Goal: Transaction & Acquisition: Purchase product/service

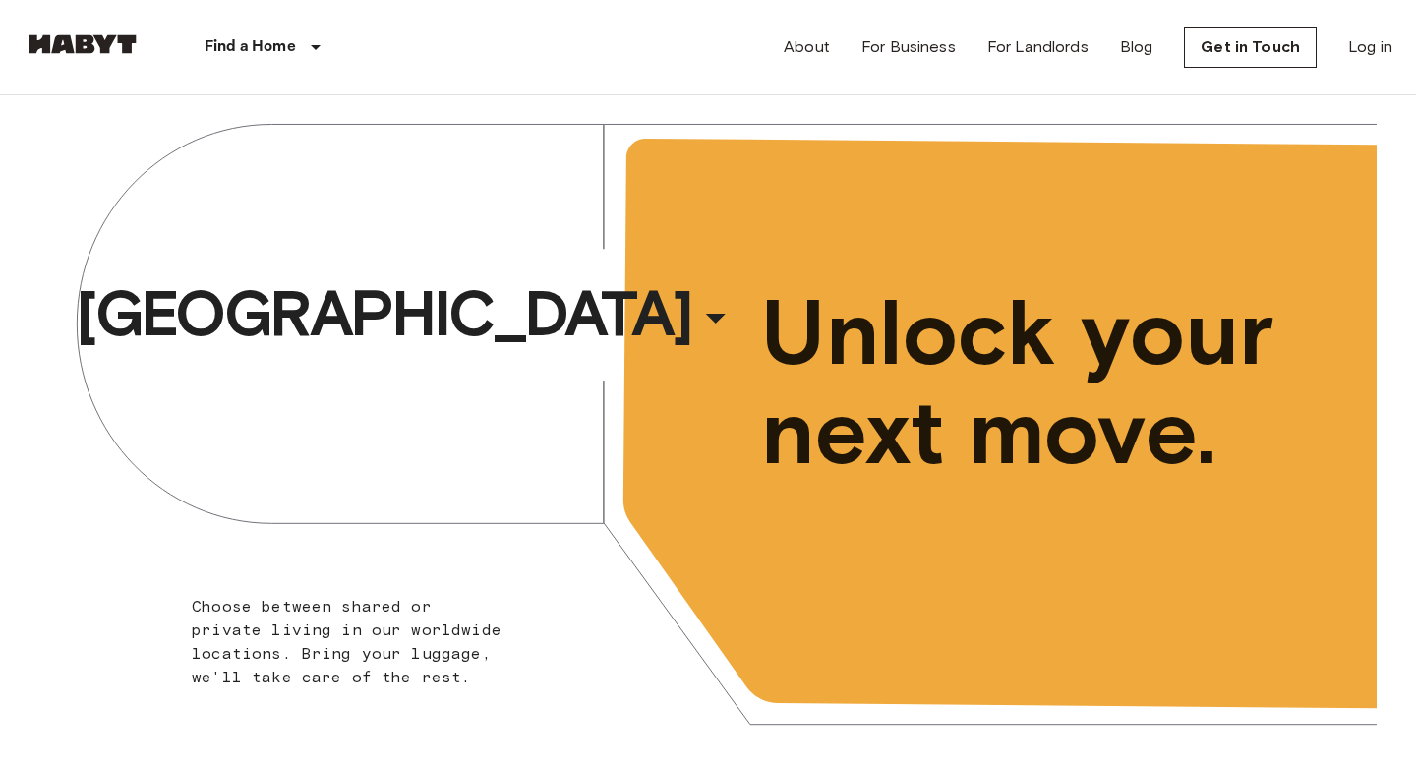
click at [943, 330] on span "Unlock your next move." at bounding box center [1028, 382] width 535 height 199
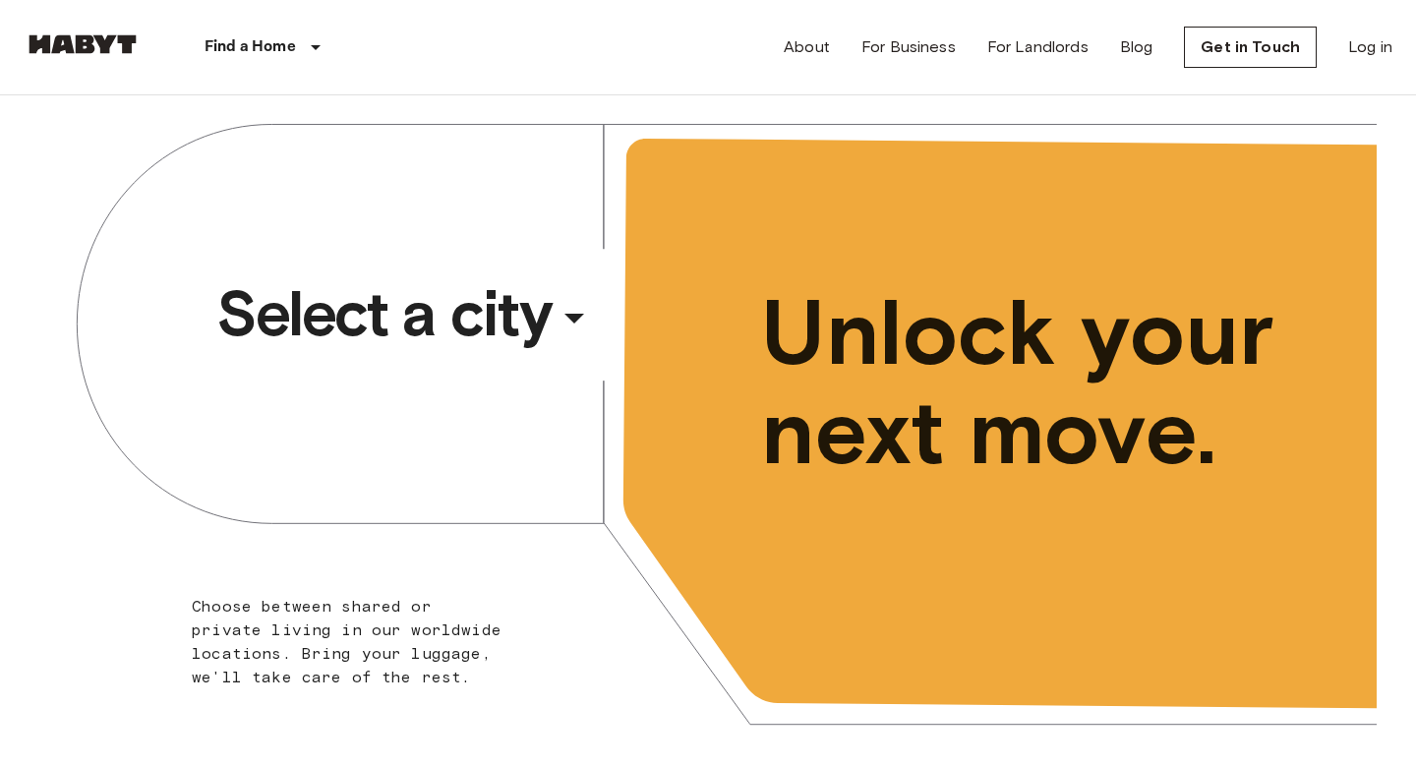
click at [562, 323] on div "​" at bounding box center [600, 334] width 203 height 40
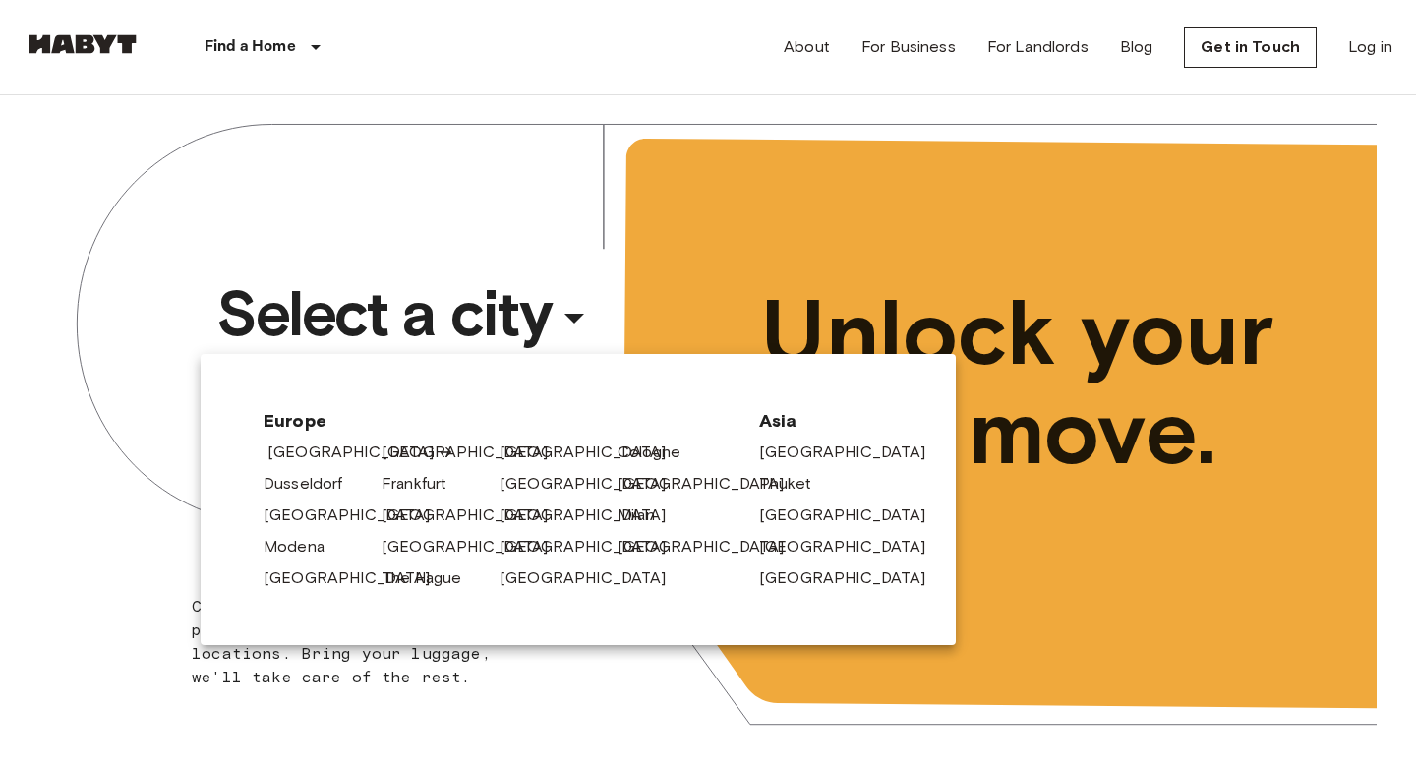
click at [327, 449] on link "[GEOGRAPHIC_DATA]" at bounding box center [360, 452] width 187 height 24
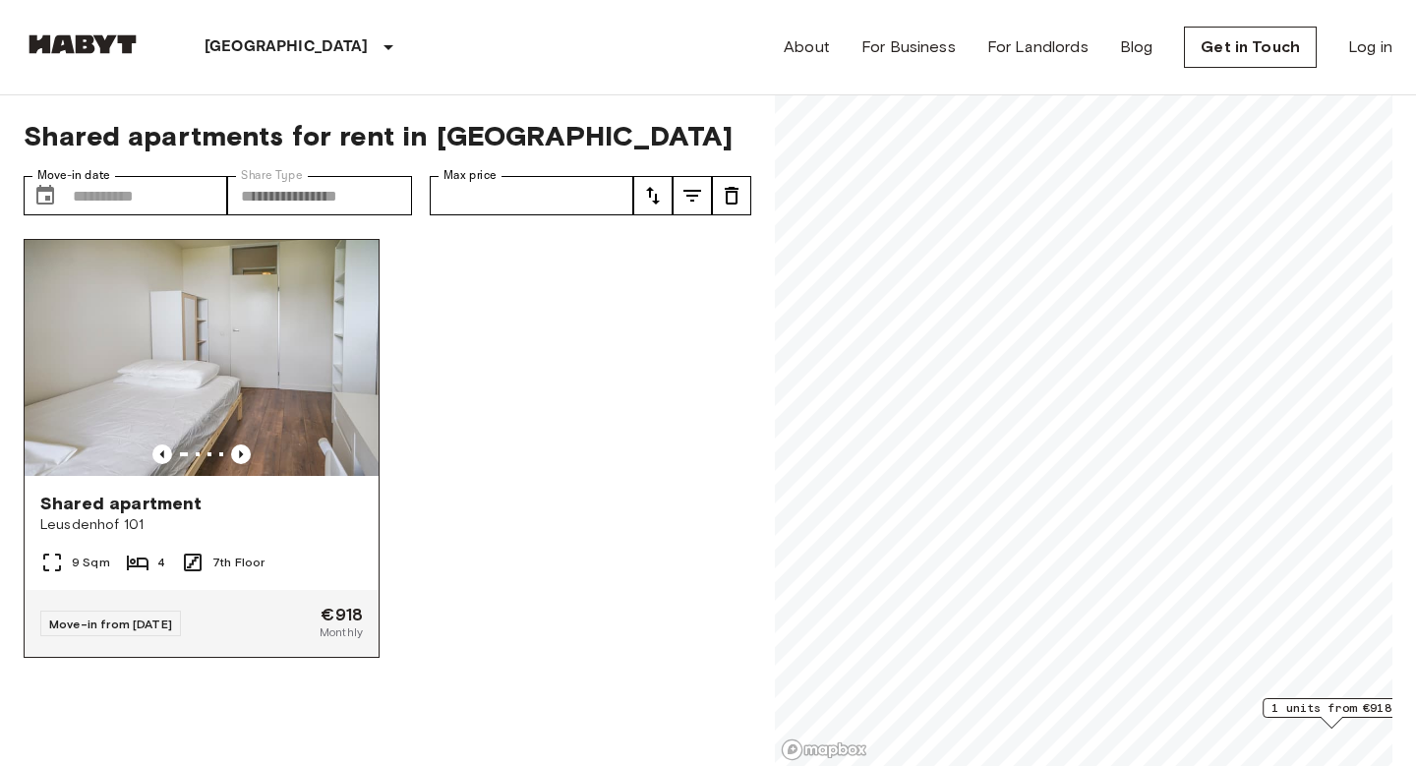
click at [229, 402] on img at bounding box center [202, 358] width 354 height 236
click at [196, 401] on img at bounding box center [203, 358] width 354 height 236
click at [269, 515] on span "Leusdenhof 101" at bounding box center [201, 525] width 322 height 20
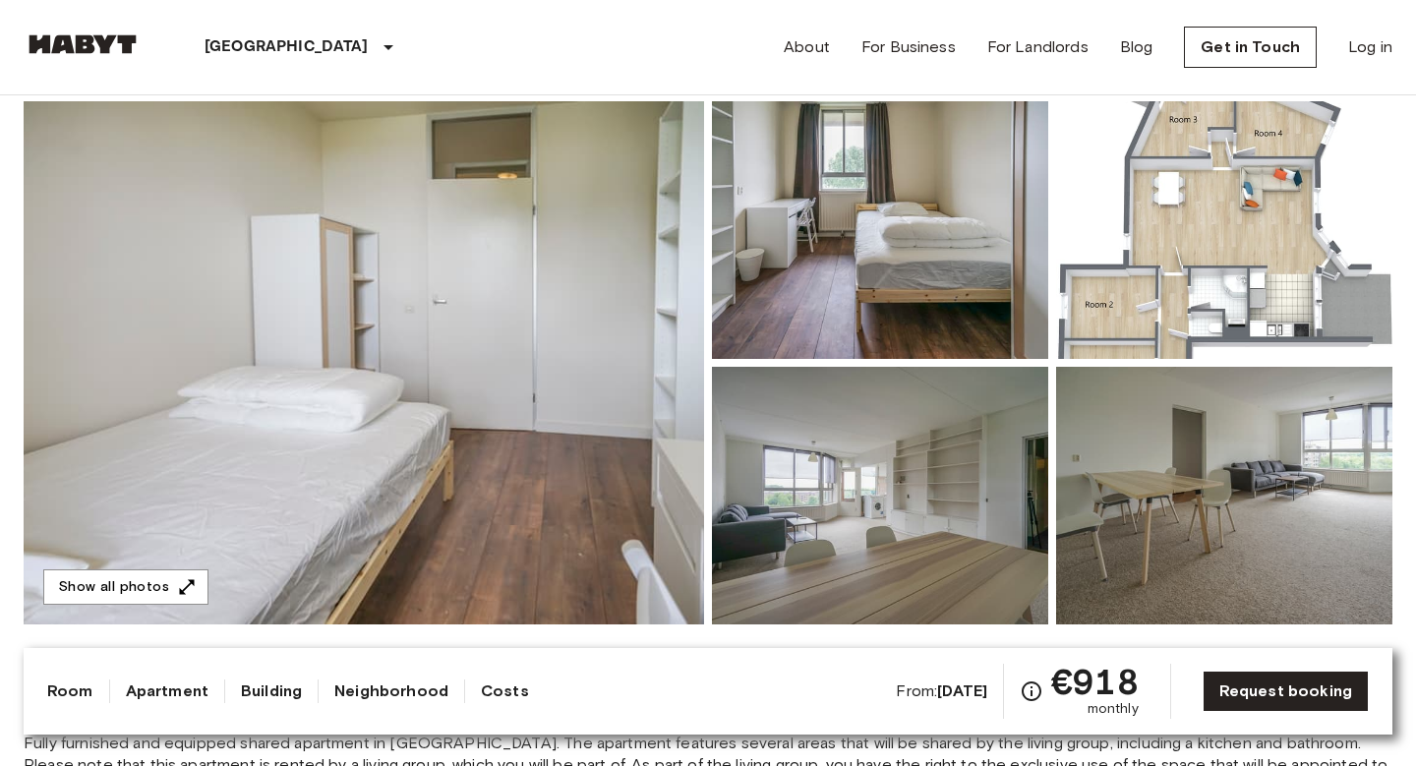
scroll to position [128, 0]
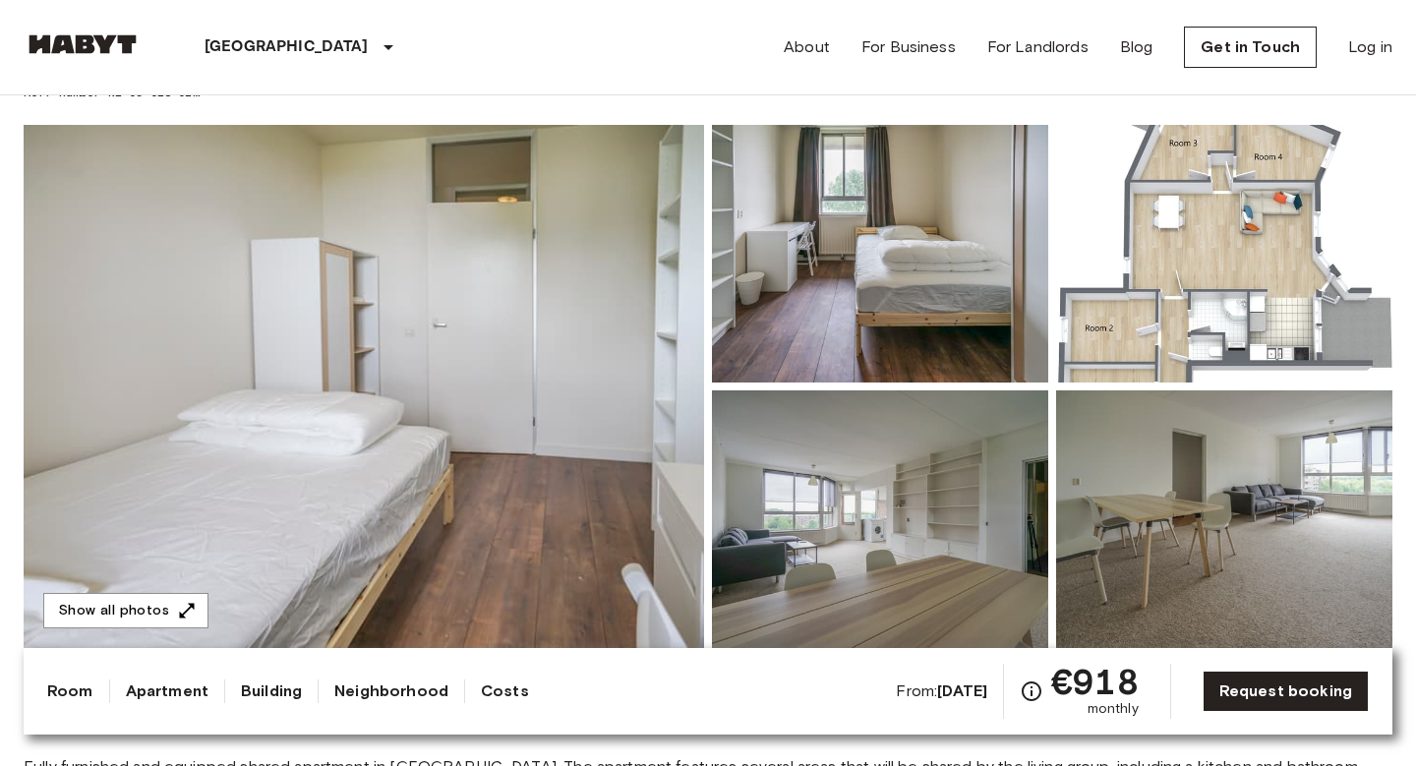
click at [950, 278] on img at bounding box center [880, 254] width 336 height 258
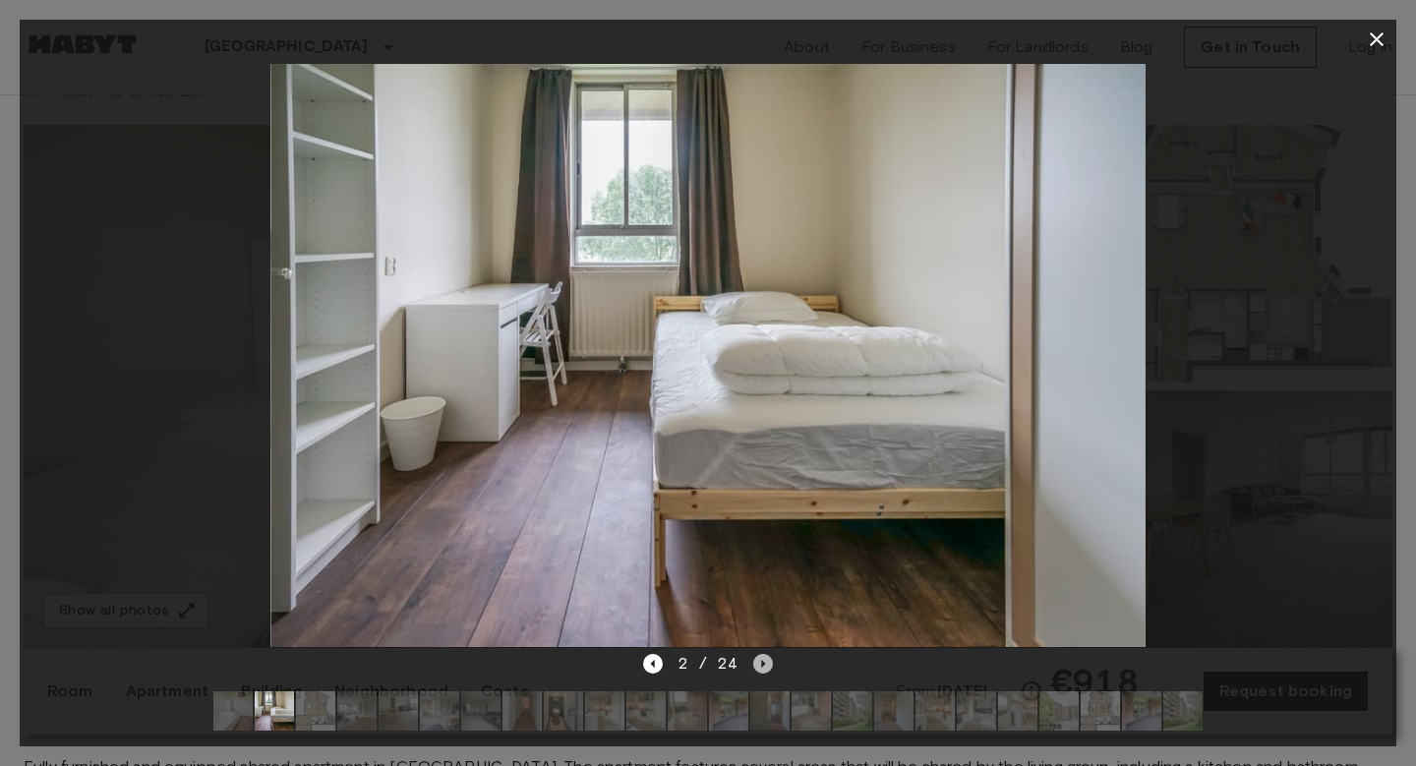
click at [766, 659] on icon "Next image" at bounding box center [763, 664] width 20 height 20
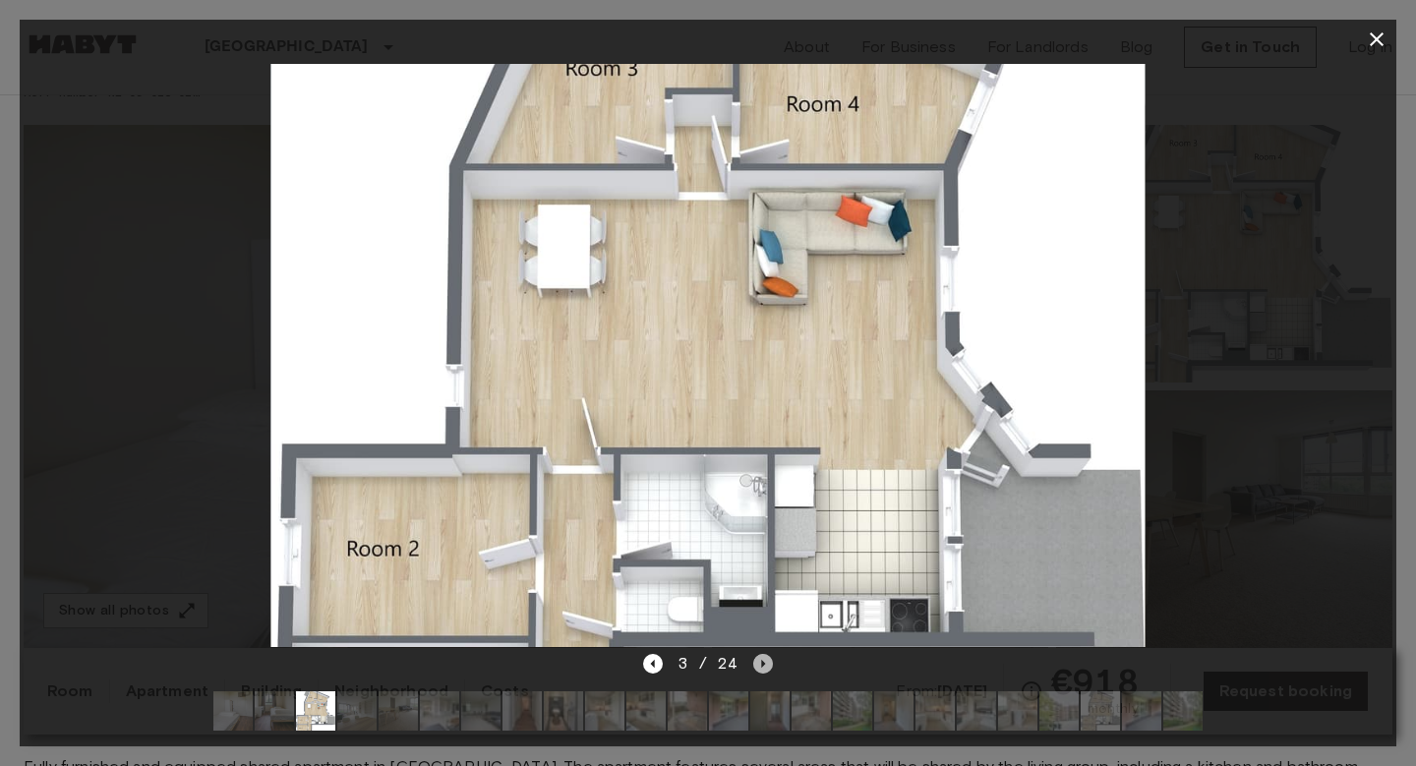
click at [766, 654] on icon "Next image" at bounding box center [763, 664] width 20 height 20
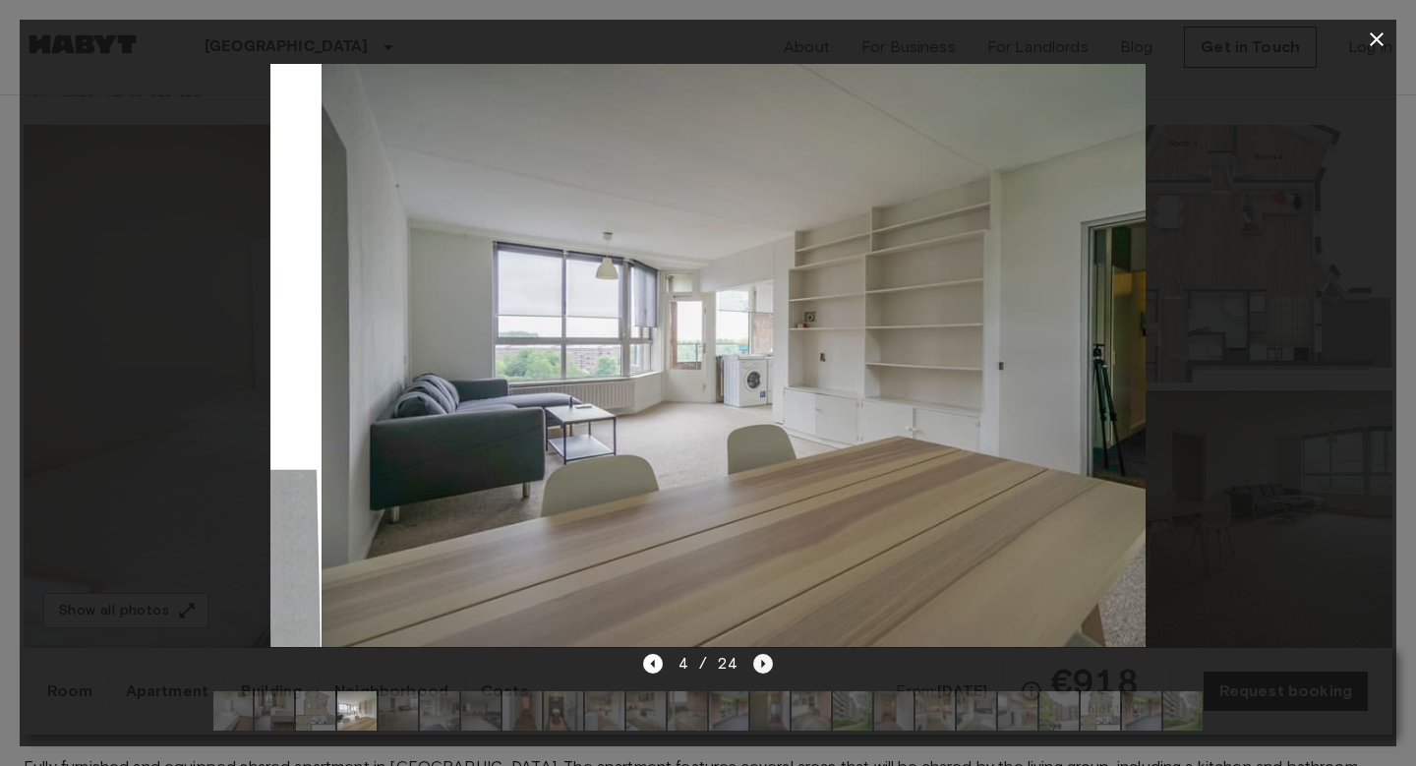
click at [766, 654] on icon "Next image" at bounding box center [763, 664] width 20 height 20
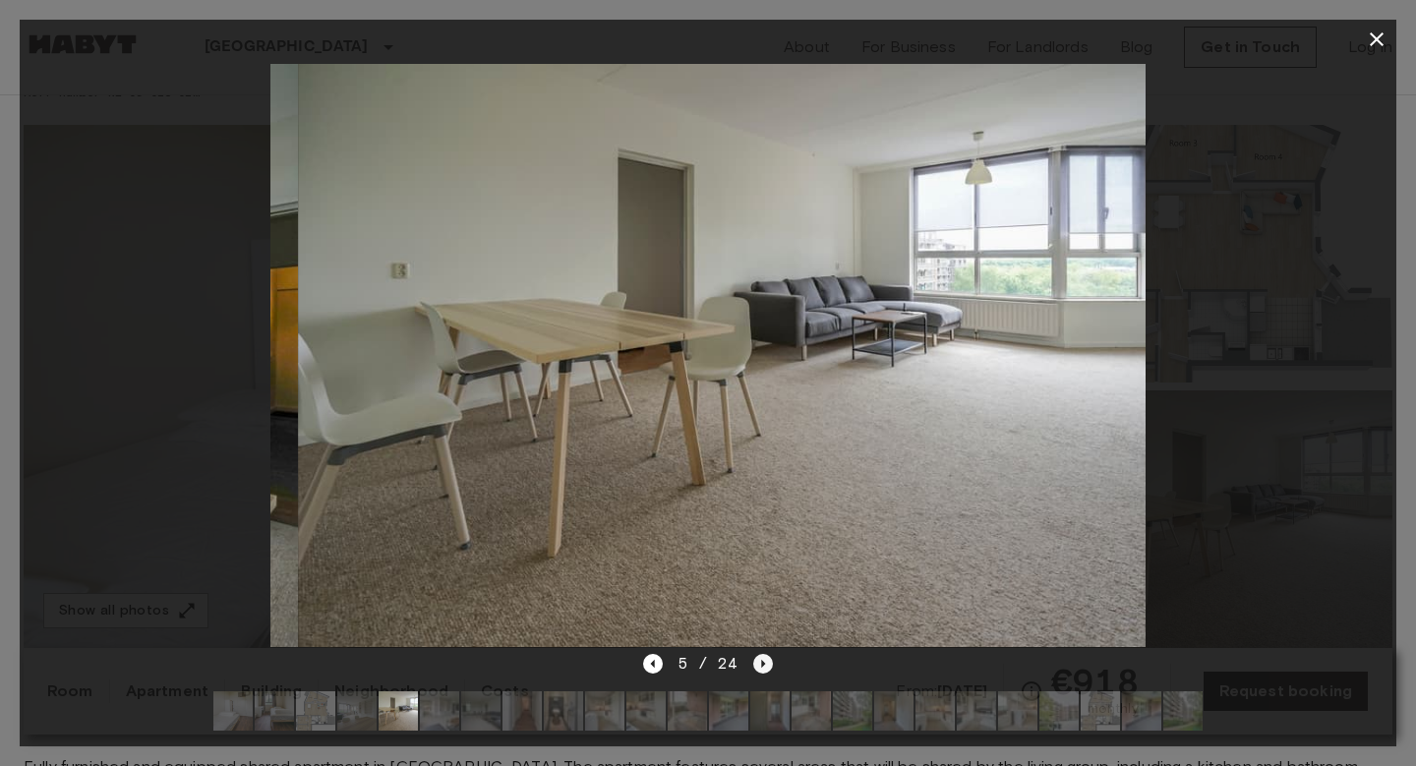
click at [766, 654] on icon "Next image" at bounding box center [763, 664] width 20 height 20
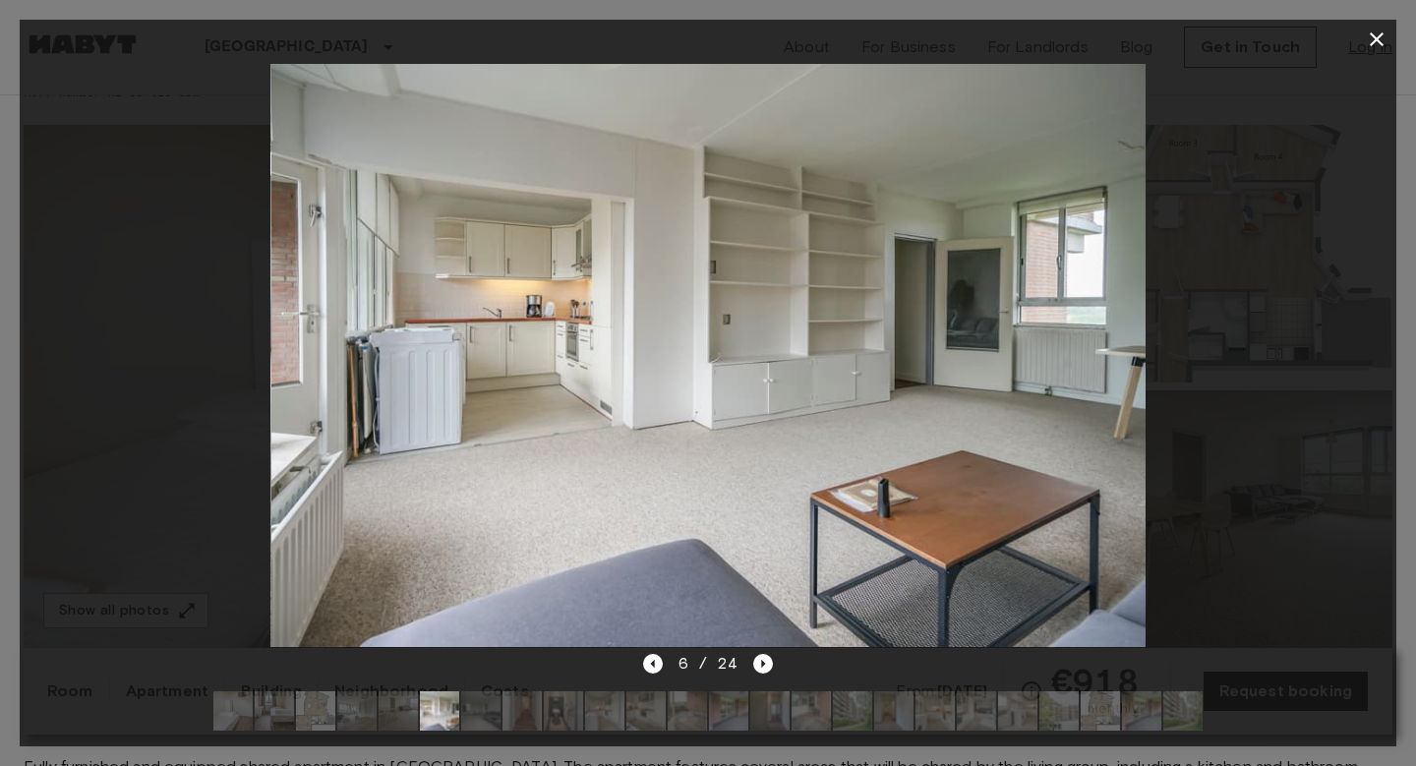
click at [1369, 49] on icon "button" at bounding box center [1376, 40] width 24 height 24
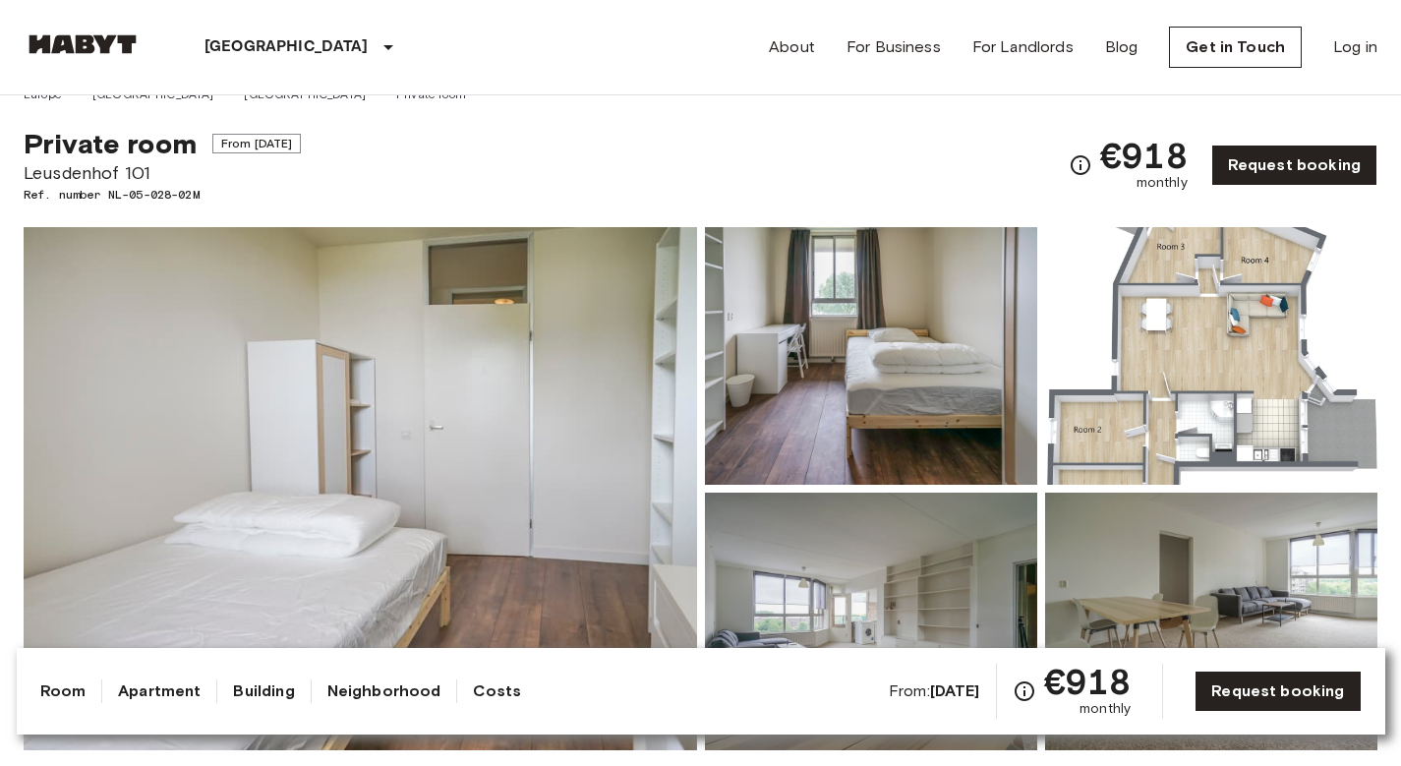
scroll to position [55, 0]
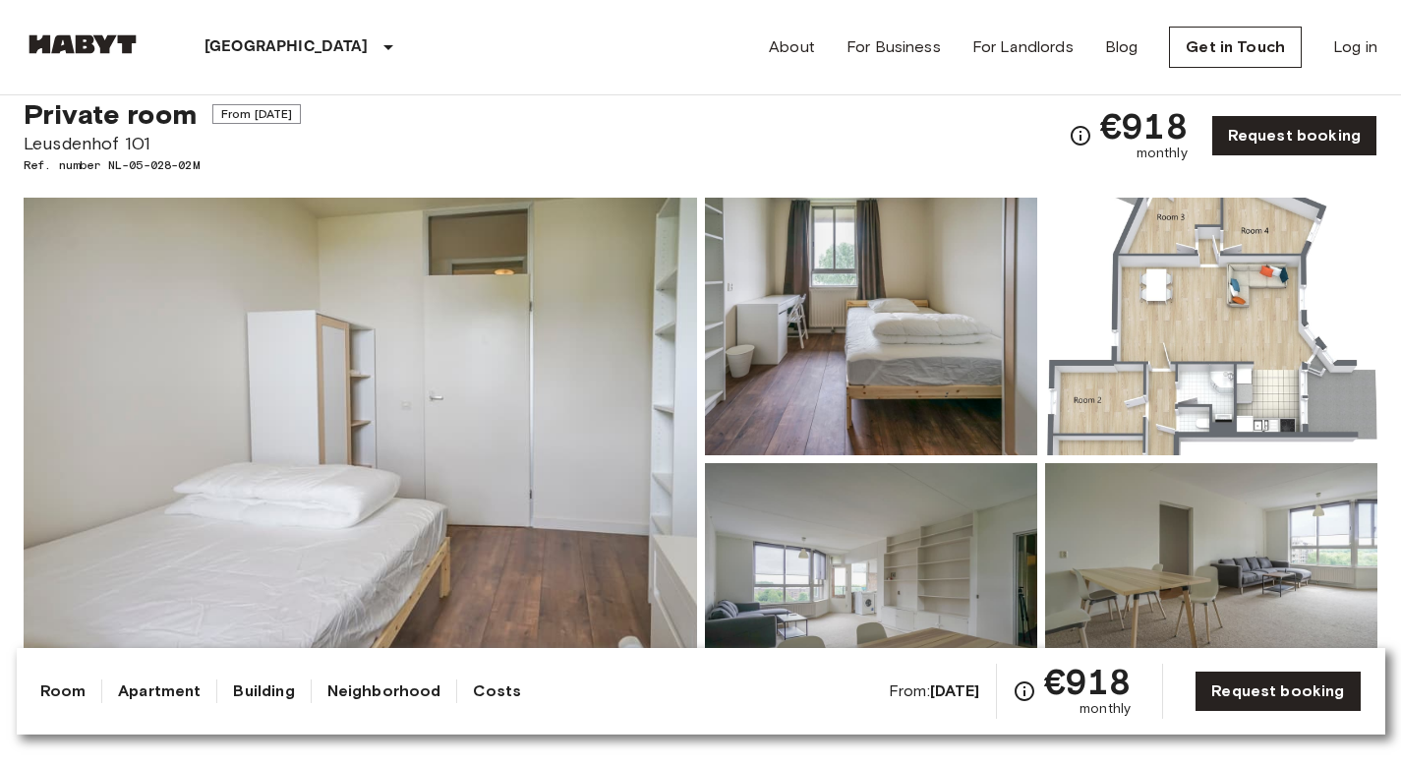
click at [914, 393] on img at bounding box center [871, 327] width 332 height 258
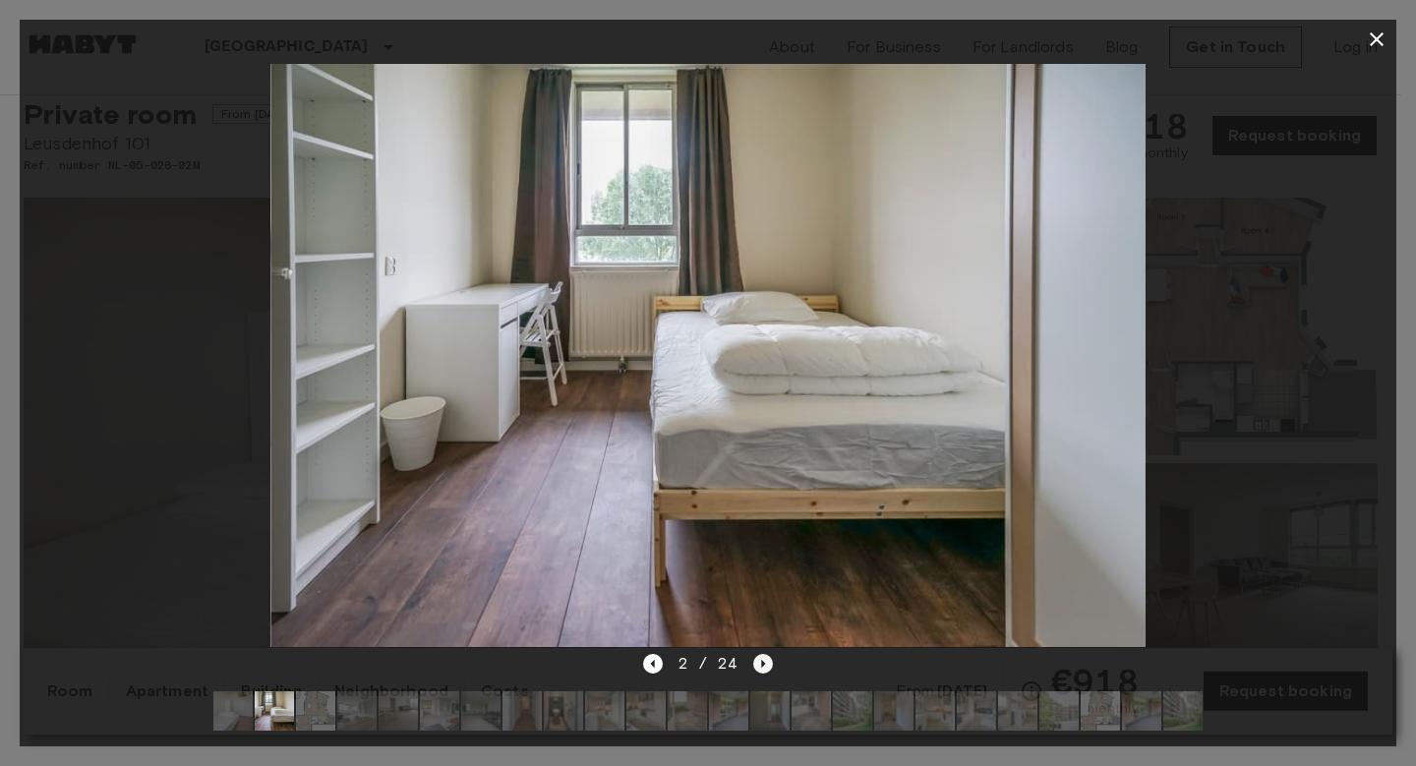
click at [763, 660] on icon "Next image" at bounding box center [764, 664] width 4 height 8
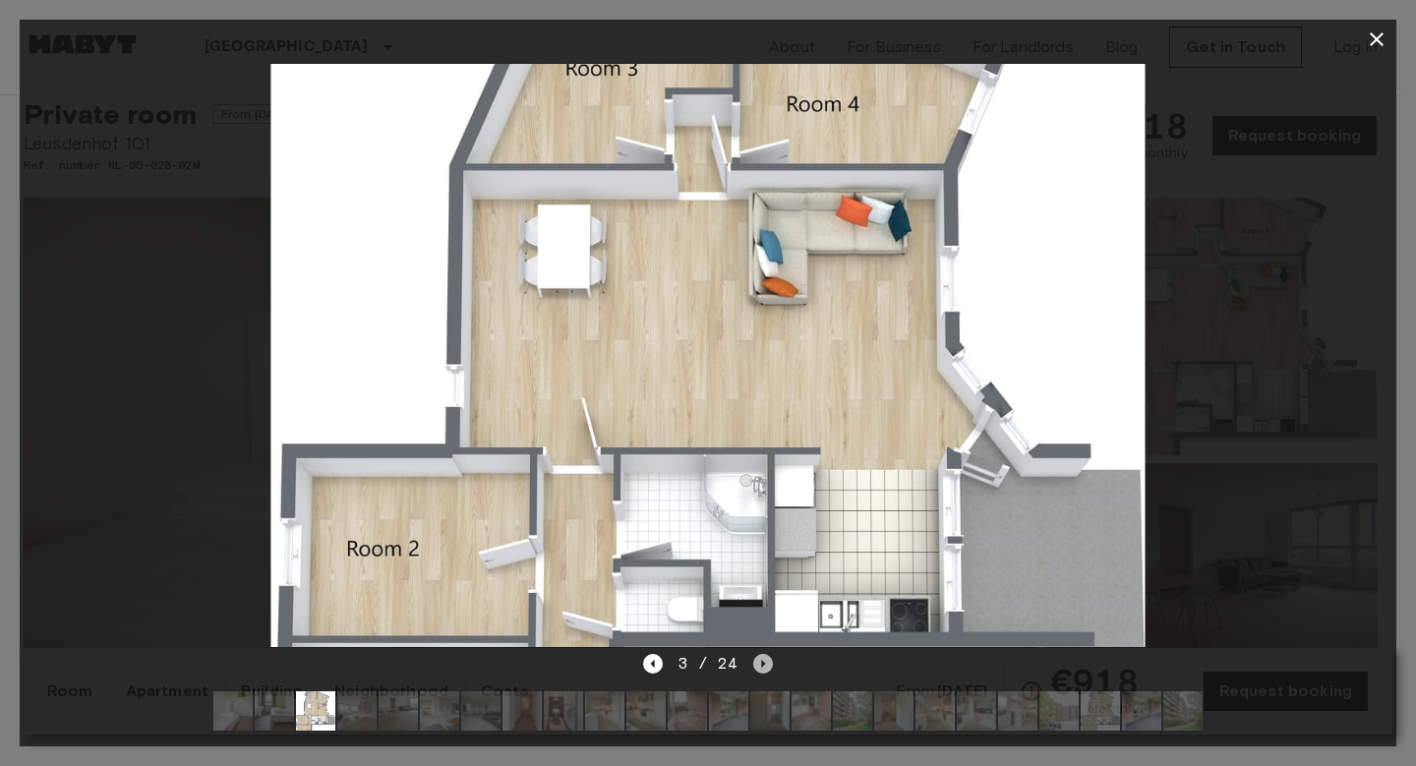
click at [762, 660] on icon "Next image" at bounding box center [764, 664] width 4 height 8
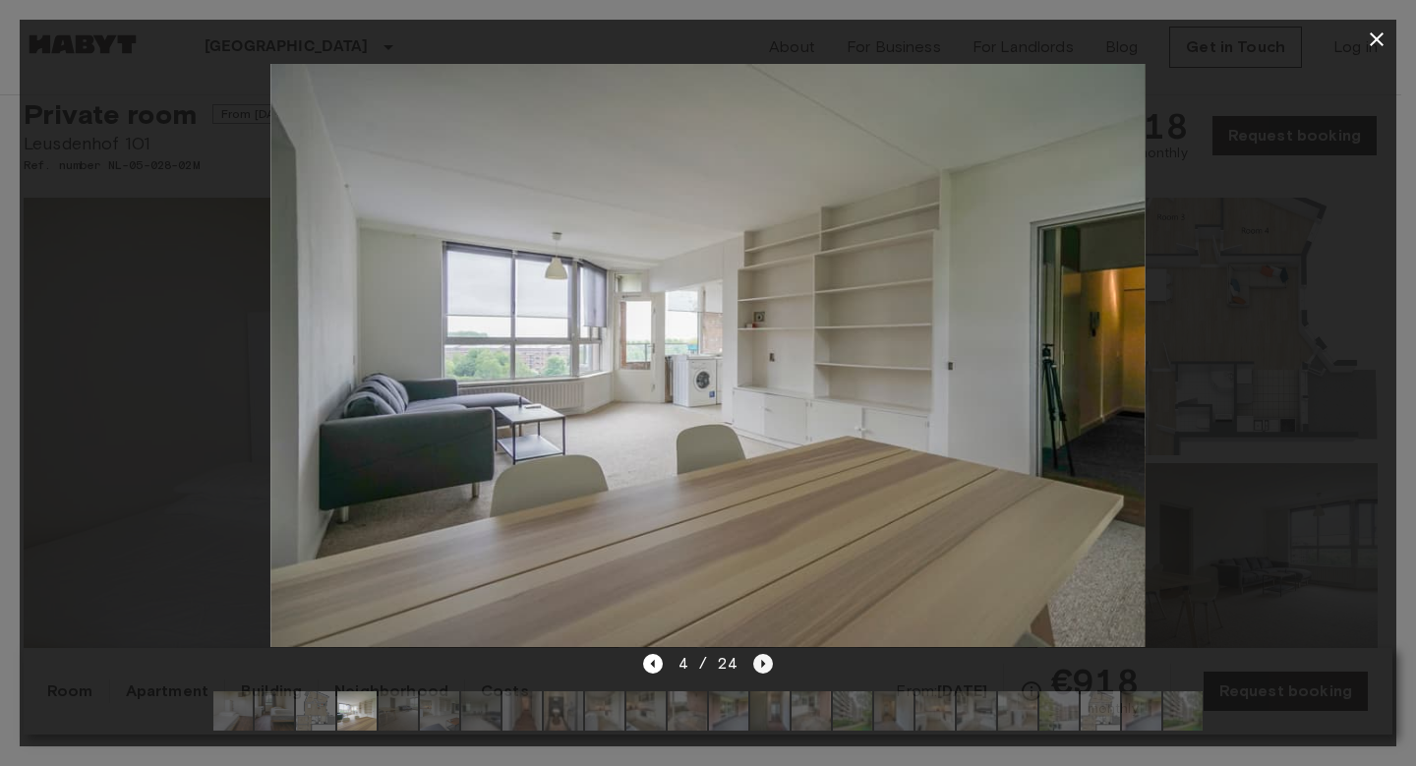
click at [762, 660] on icon "Next image" at bounding box center [764, 664] width 4 height 8
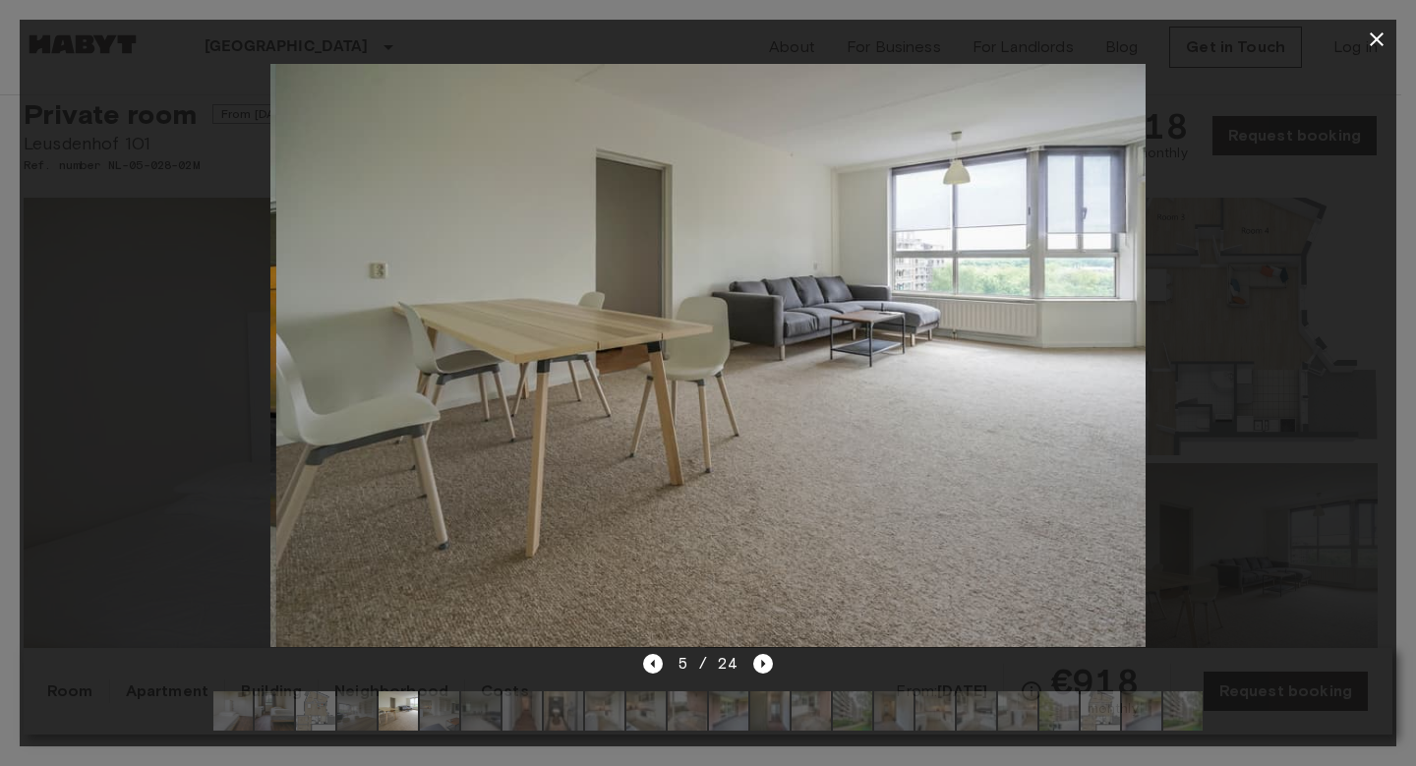
click at [1370, 38] on icon "button" at bounding box center [1376, 40] width 24 height 24
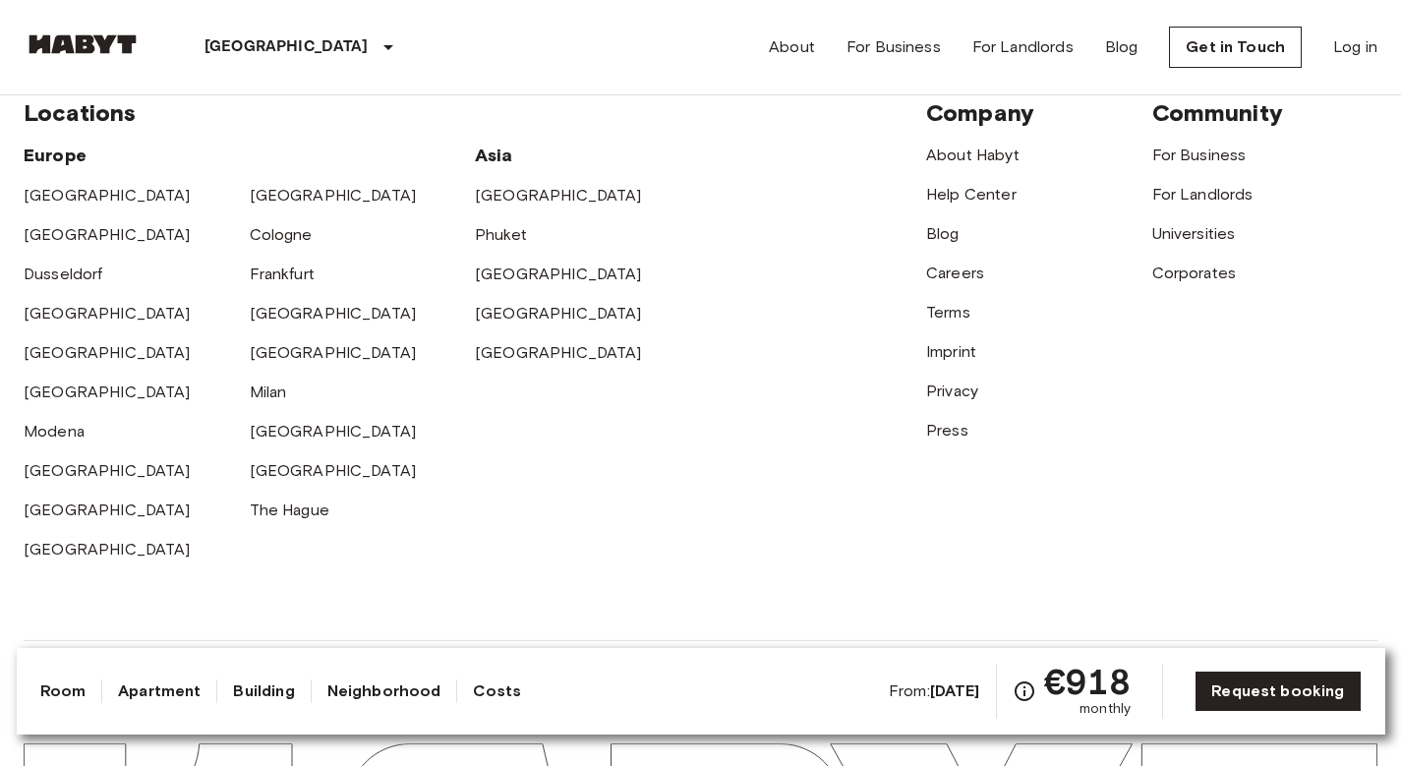
scroll to position [3584, 0]
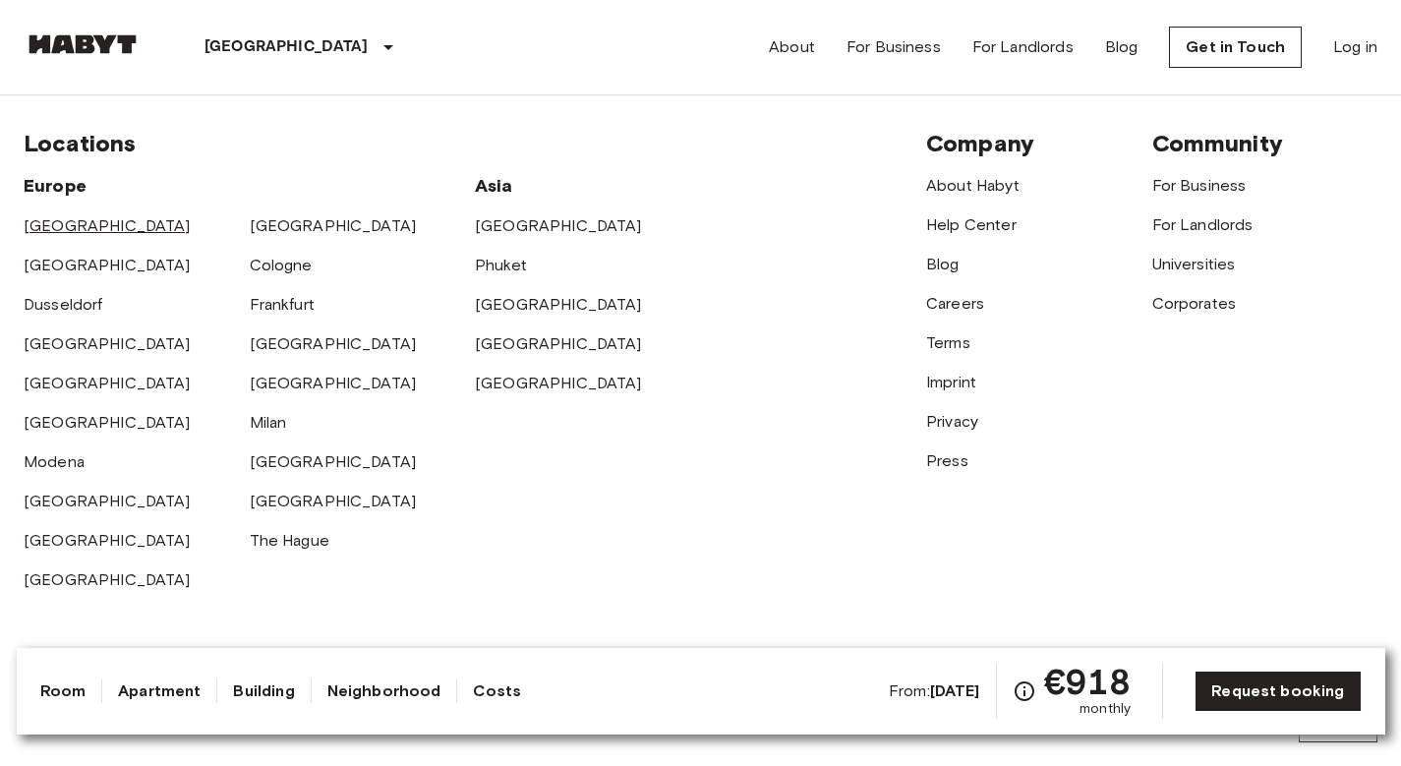
click at [94, 216] on link "[GEOGRAPHIC_DATA]" at bounding box center [107, 225] width 167 height 19
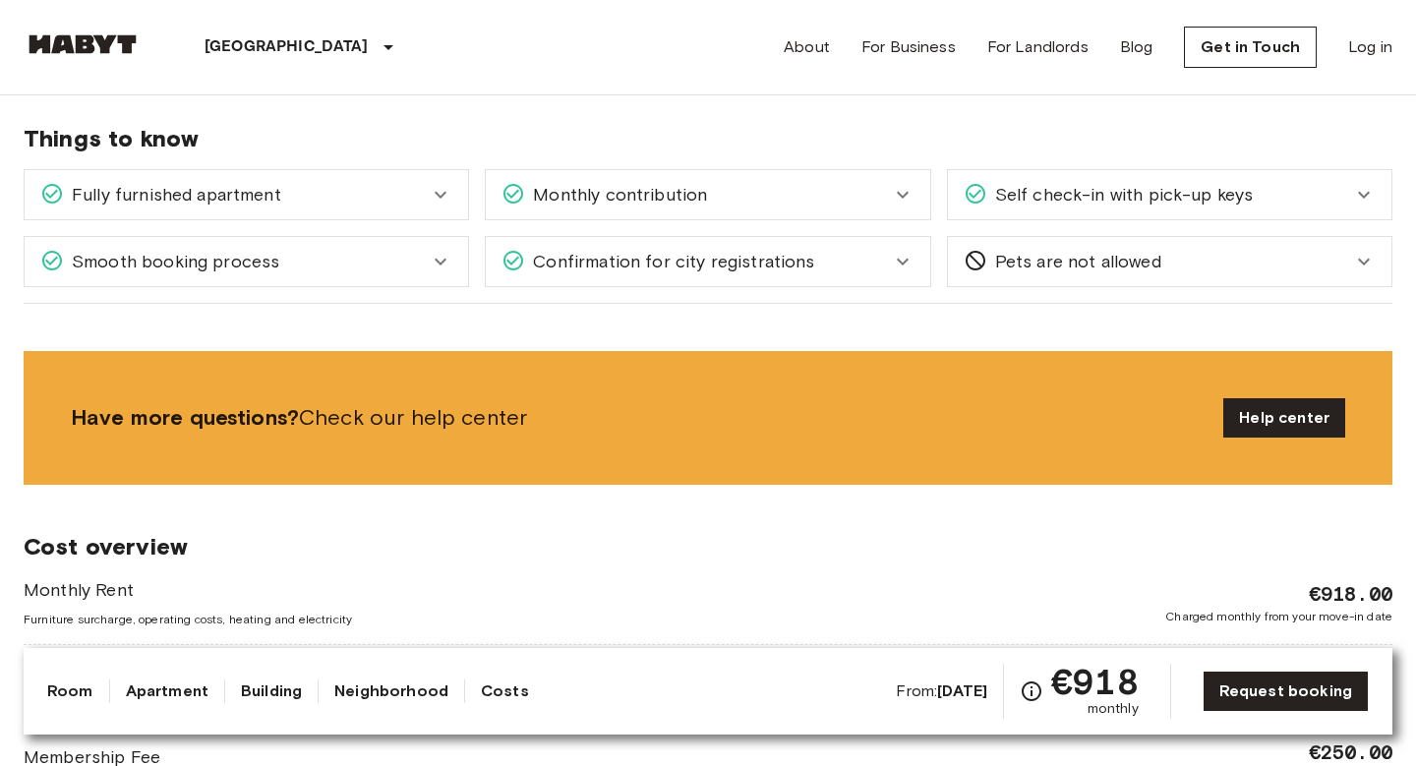
scroll to position [1025, 0]
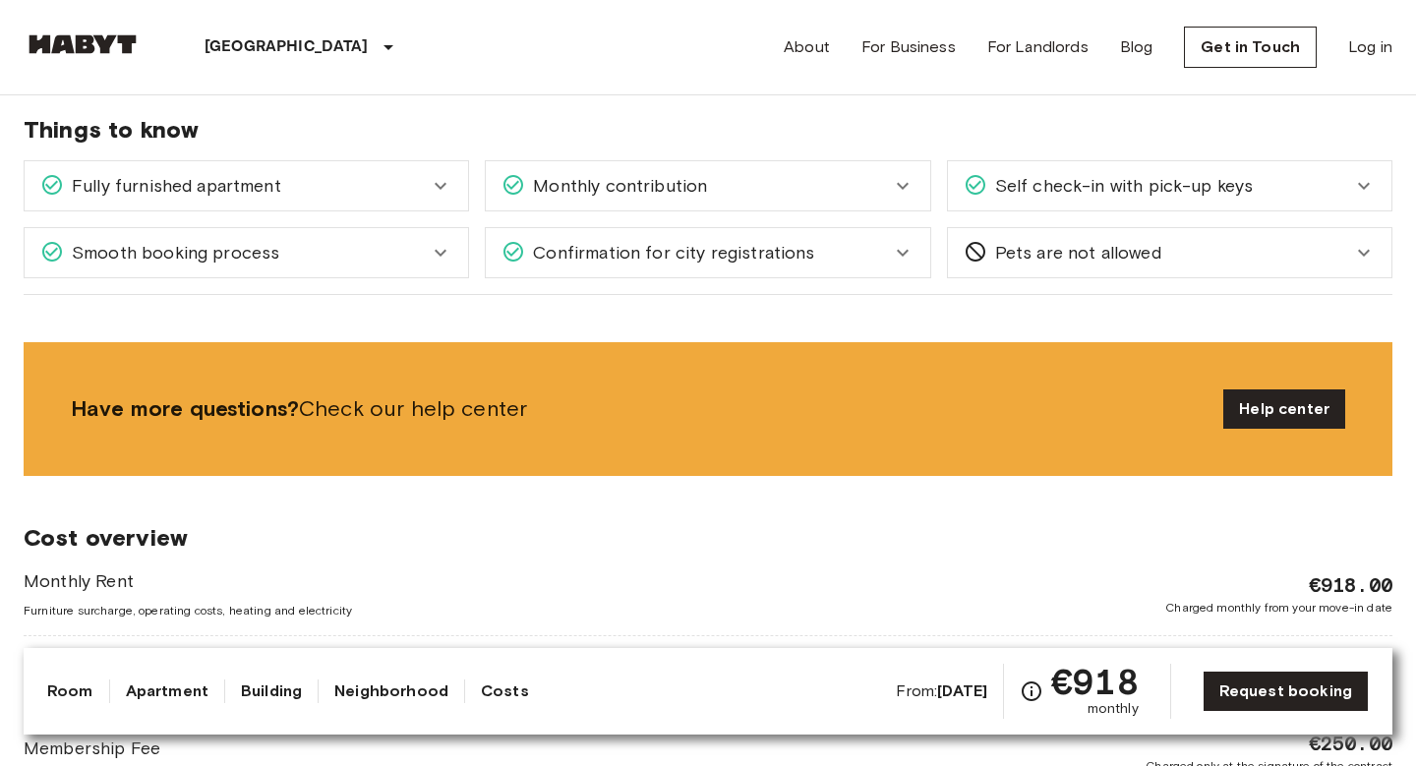
click at [379, 697] on link "Neighborhood" at bounding box center [391, 691] width 114 height 24
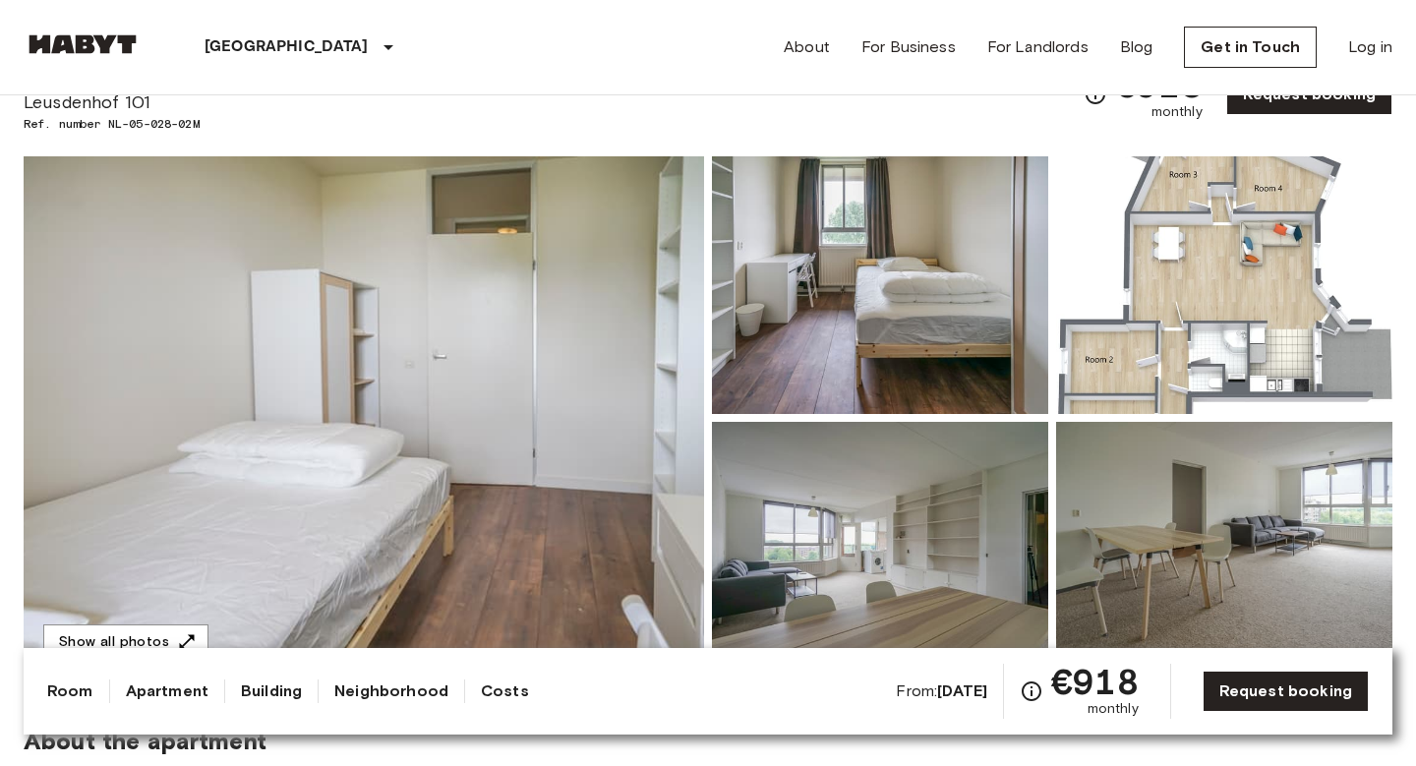
scroll to position [0, 0]
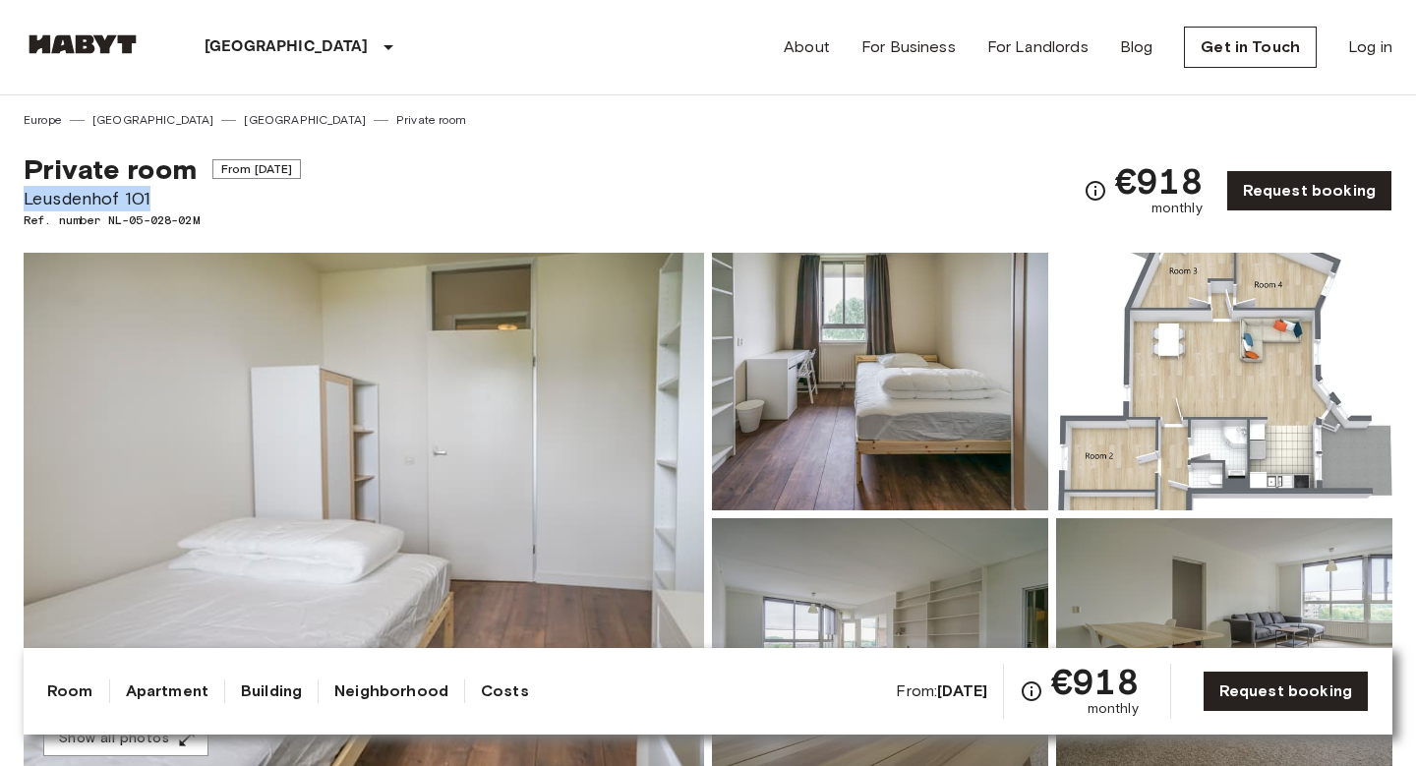
drag, startPoint x: 157, startPoint y: 199, endPoint x: 0, endPoint y: 199, distance: 157.3
copy span "Leusdenhof 101"
